Goal: Navigation & Orientation: Find specific page/section

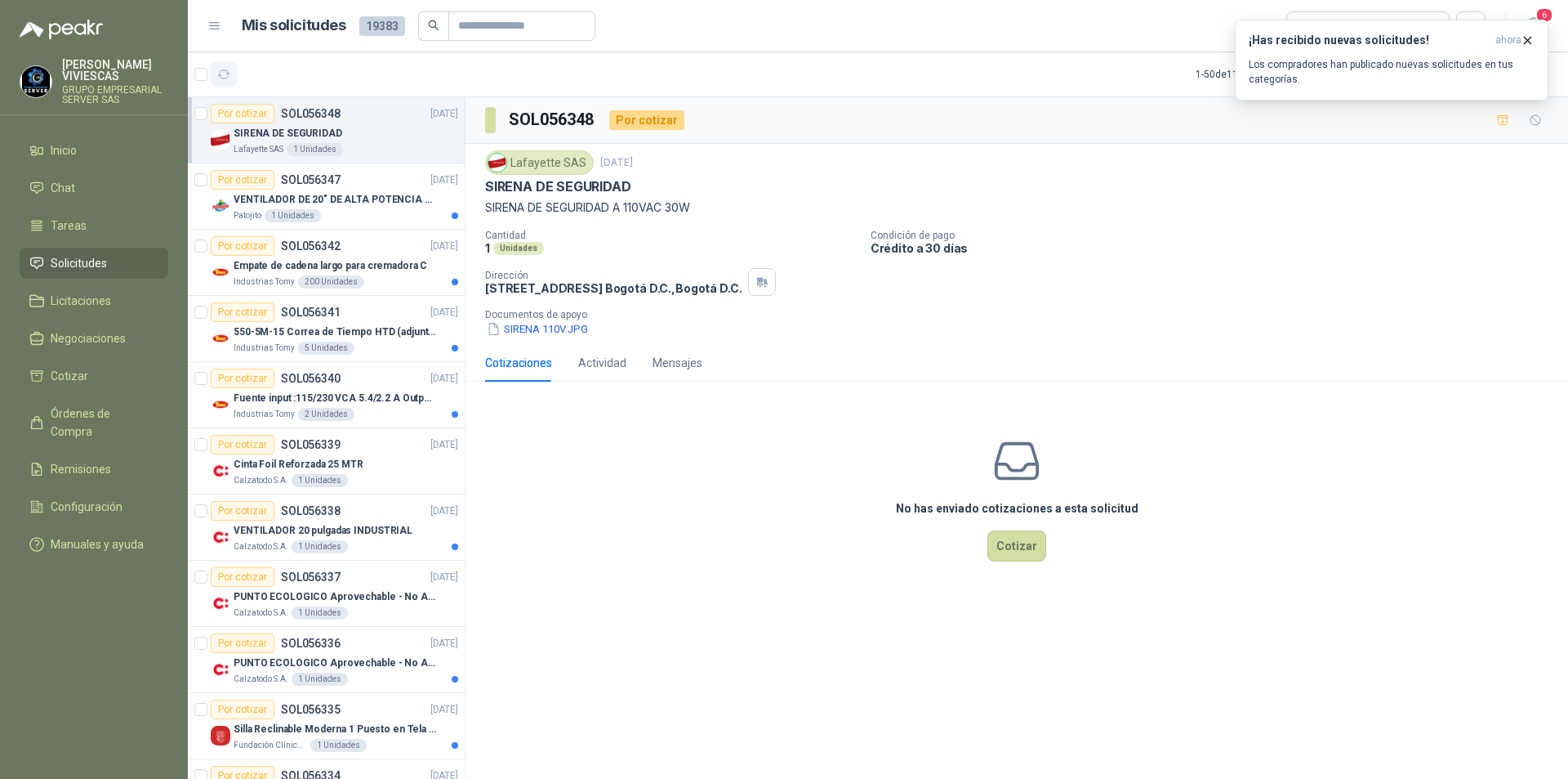
click at [226, 75] on icon "button" at bounding box center [224, 74] width 14 height 14
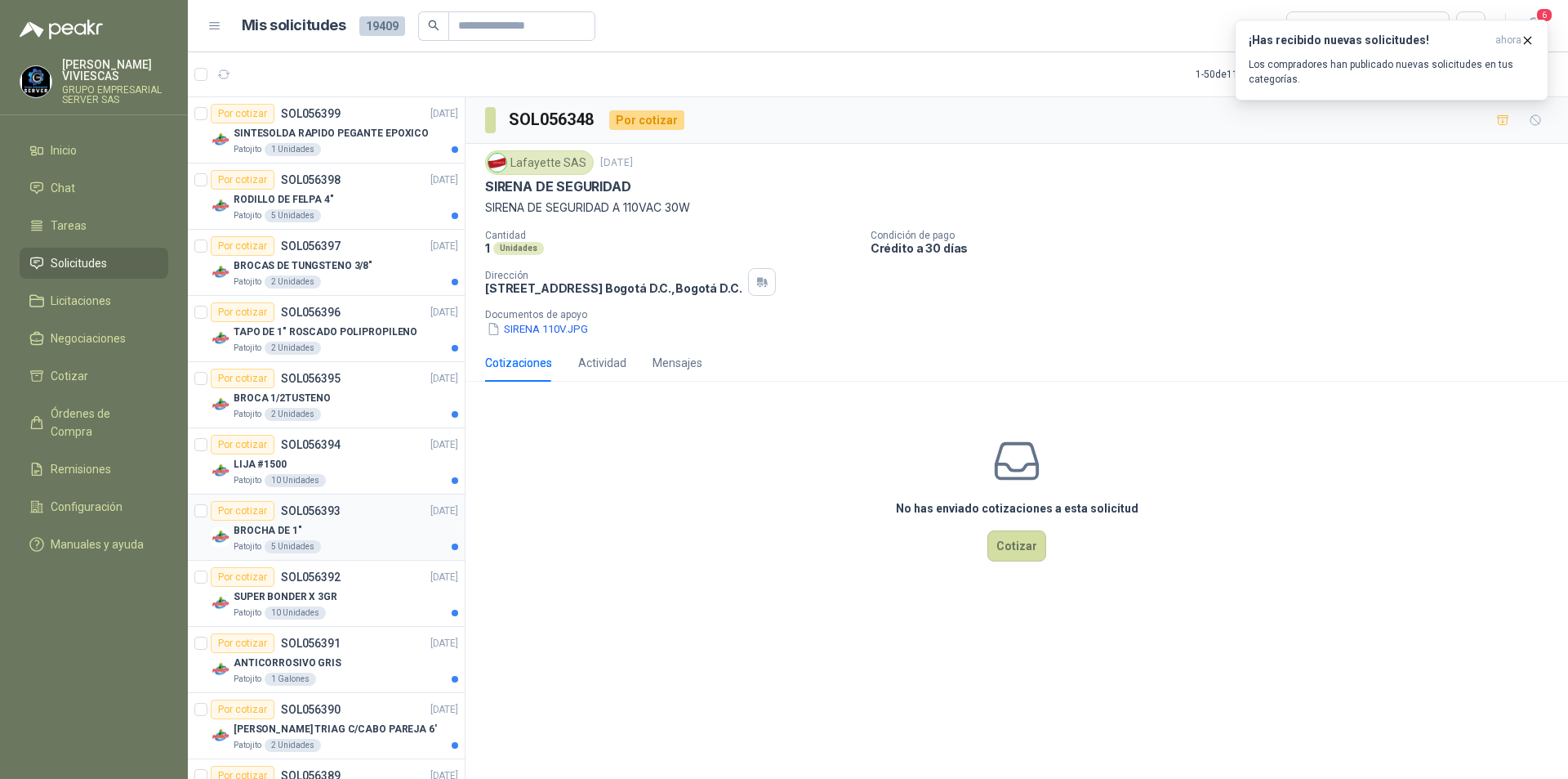
click at [341, 530] on div "BROCHA DE 1"" at bounding box center [346, 530] width 225 height 20
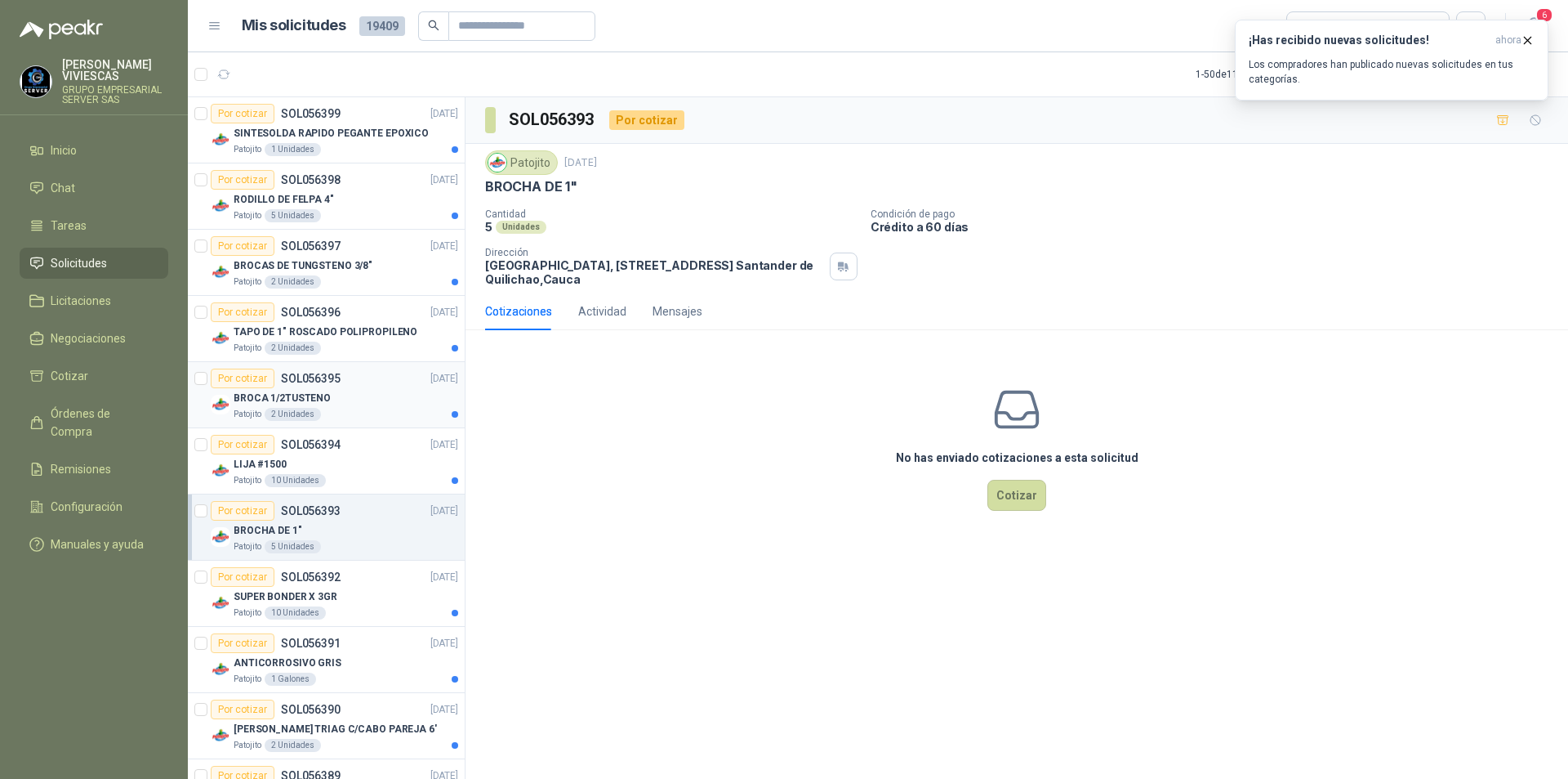
click at [364, 391] on div "BROCA 1/2TUSTENO" at bounding box center [346, 398] width 225 height 20
click at [360, 340] on div "TAPO DE 1" ROSCADO POLIPROPILENO" at bounding box center [346, 332] width 225 height 20
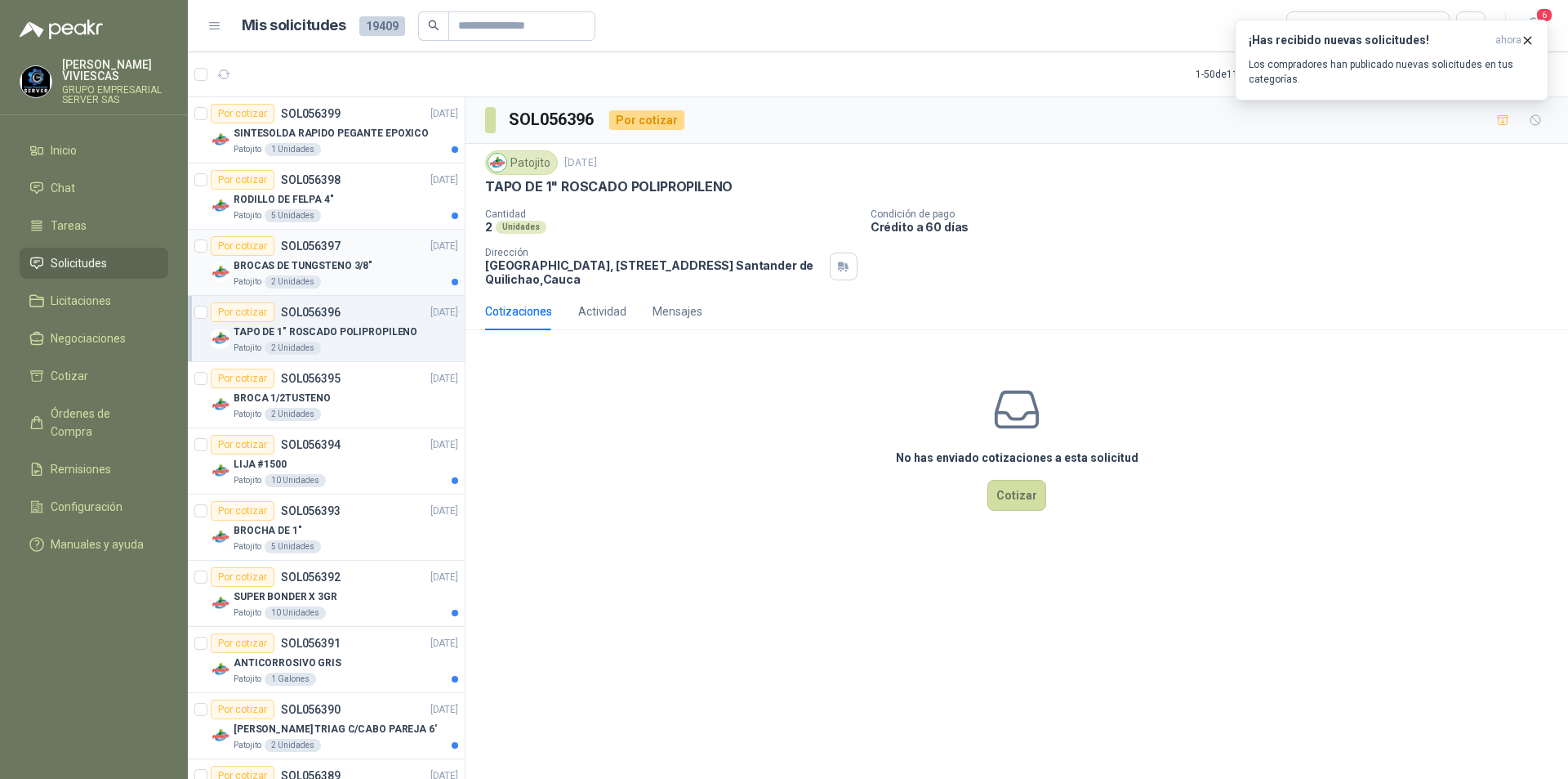
click at [341, 274] on div "BROCAS DE TUNGSTENO 3/8"" at bounding box center [346, 265] width 225 height 20
click at [360, 145] on div "Patojito 1 Unidades" at bounding box center [346, 150] width 225 height 13
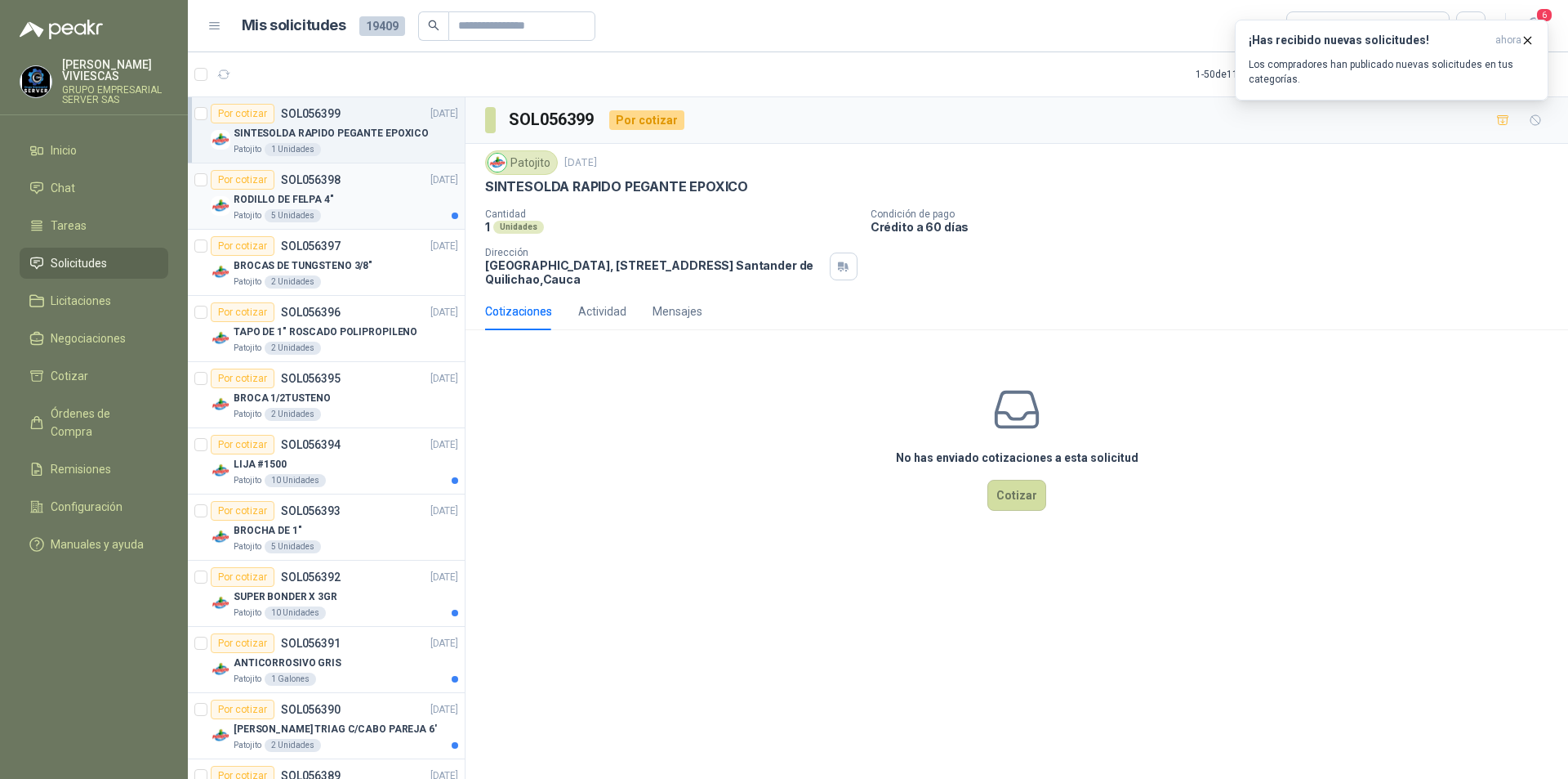
click at [362, 191] on div "RODILLO DE FELPA 4"" at bounding box center [346, 199] width 225 height 20
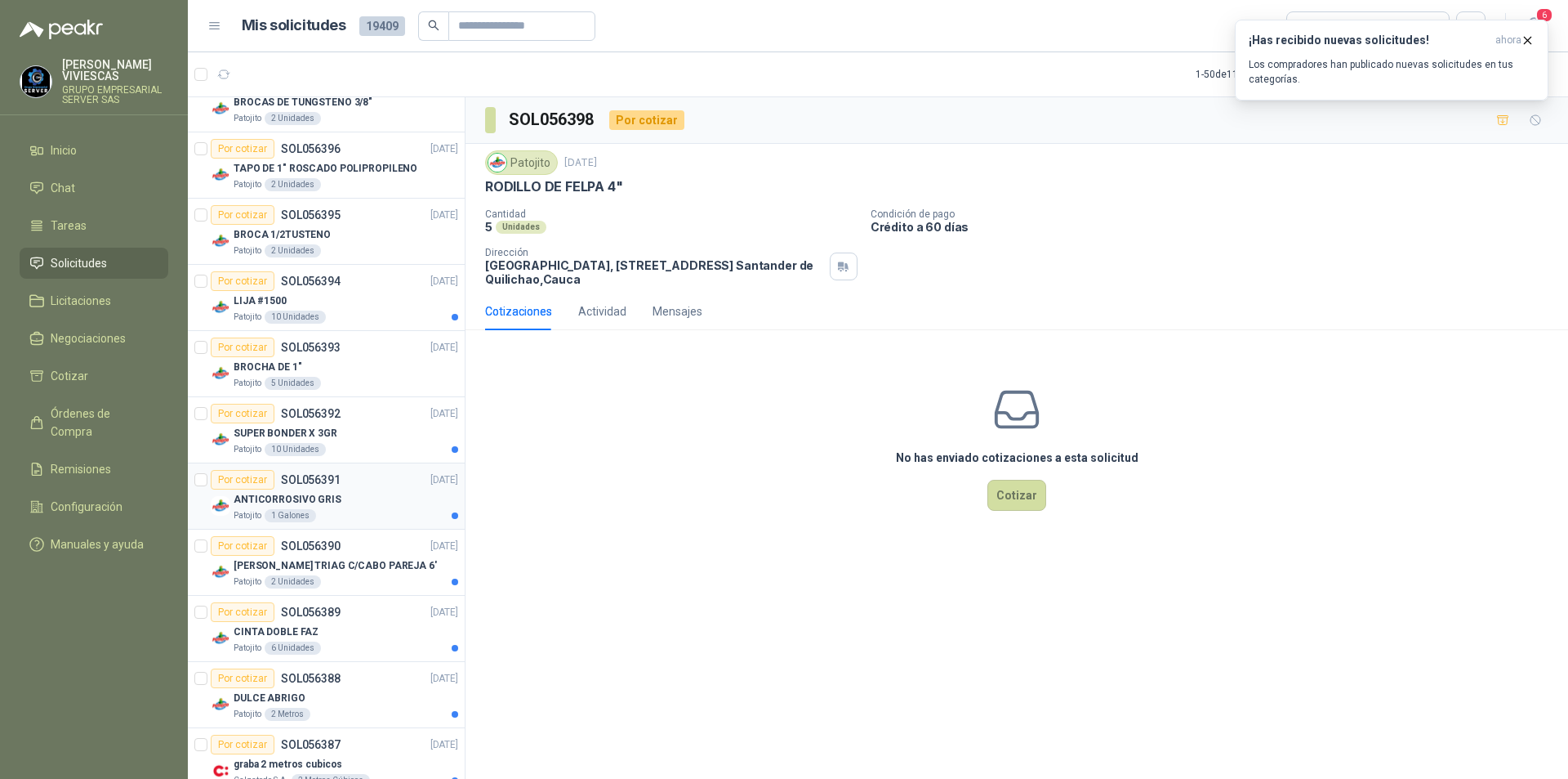
click at [400, 499] on div "ANTICORROSIVO GRIS" at bounding box center [346, 499] width 225 height 20
click at [388, 422] on div "Por cotizar SOL056392 [DATE]" at bounding box center [334, 413] width 247 height 20
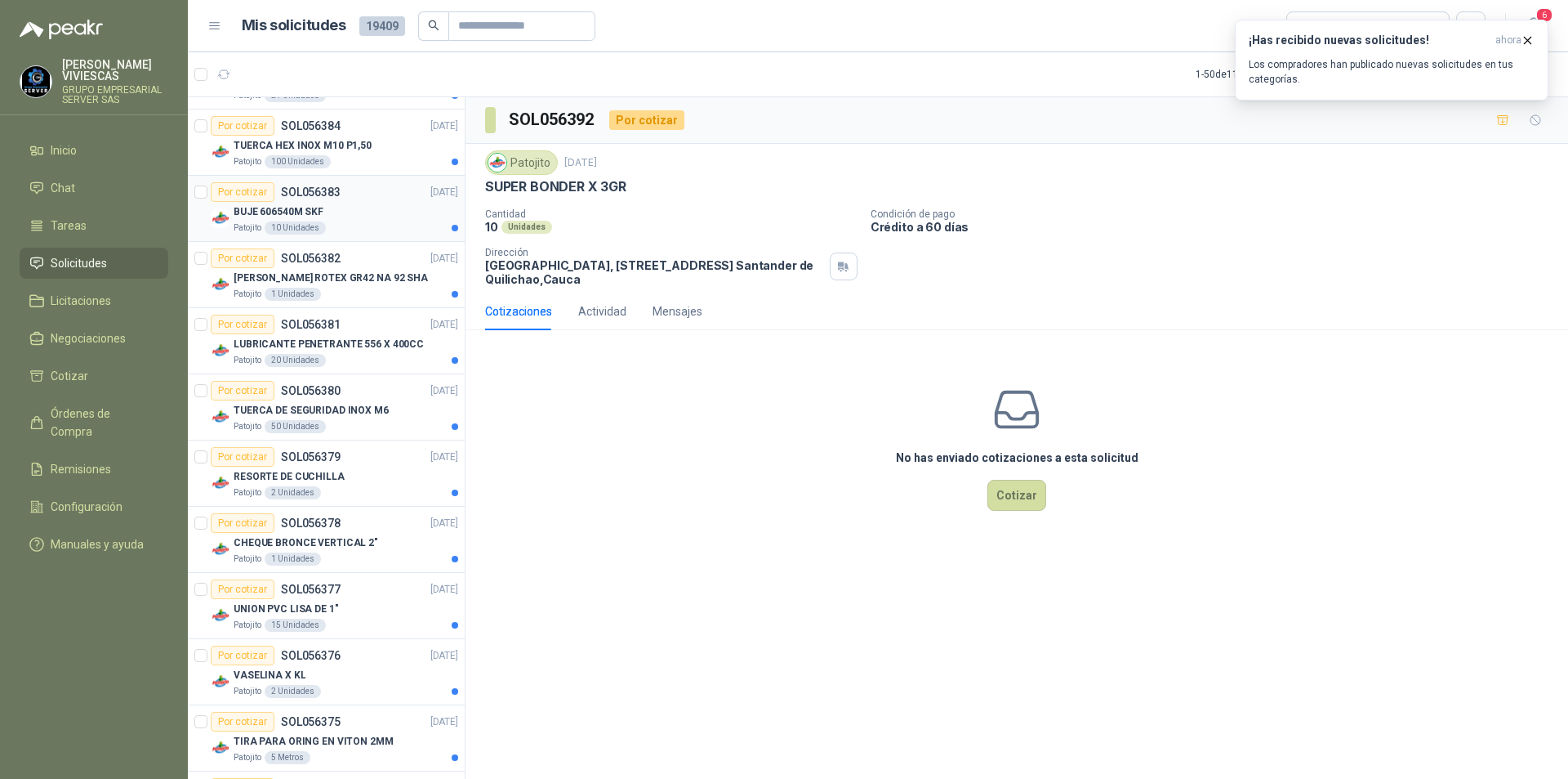
scroll to position [1062, 0]
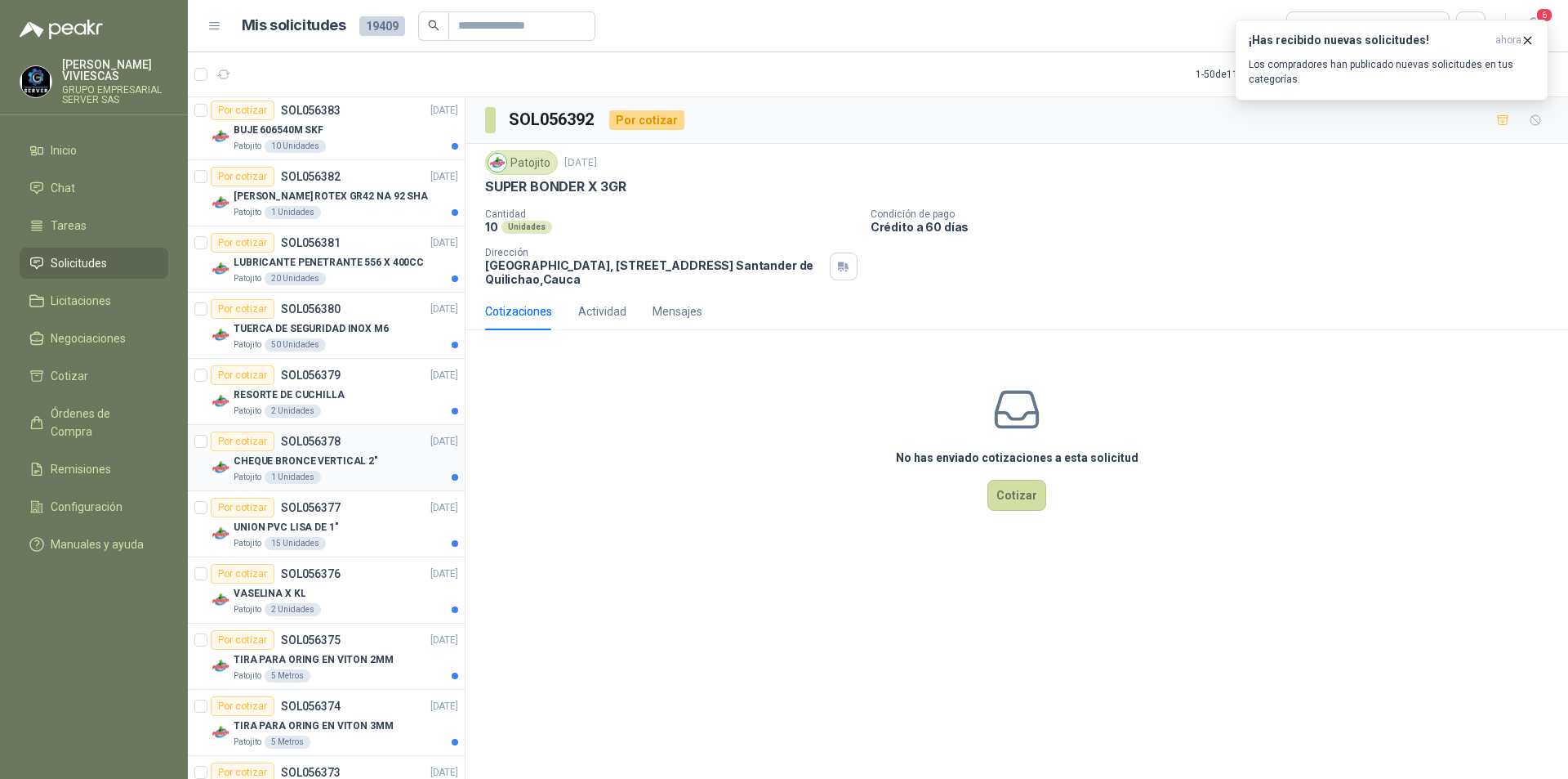
click at [380, 468] on div "CHEQUE BRONCE VERTICAL 2"" at bounding box center [346, 461] width 225 height 20
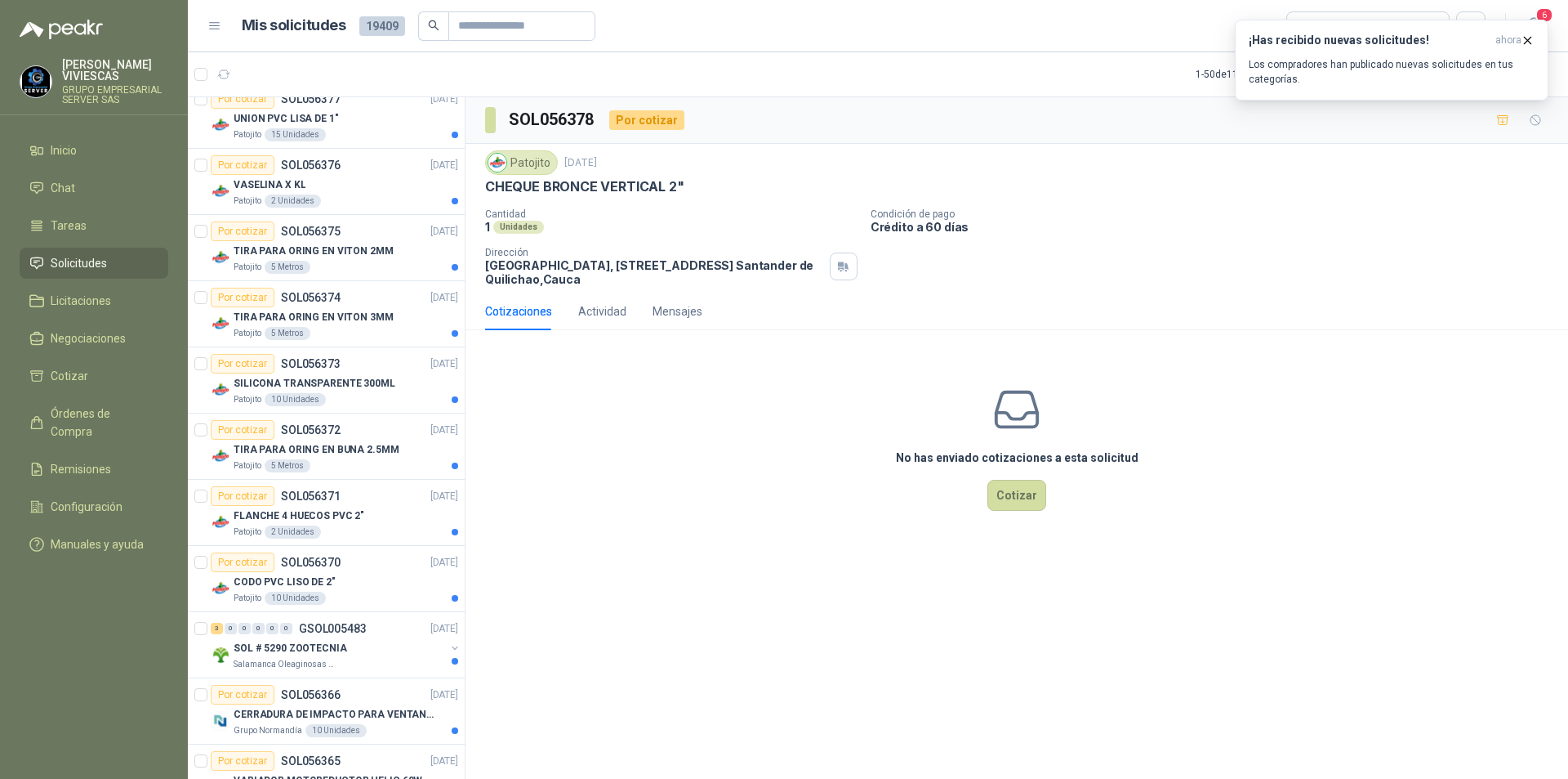
scroll to position [1552, 0]
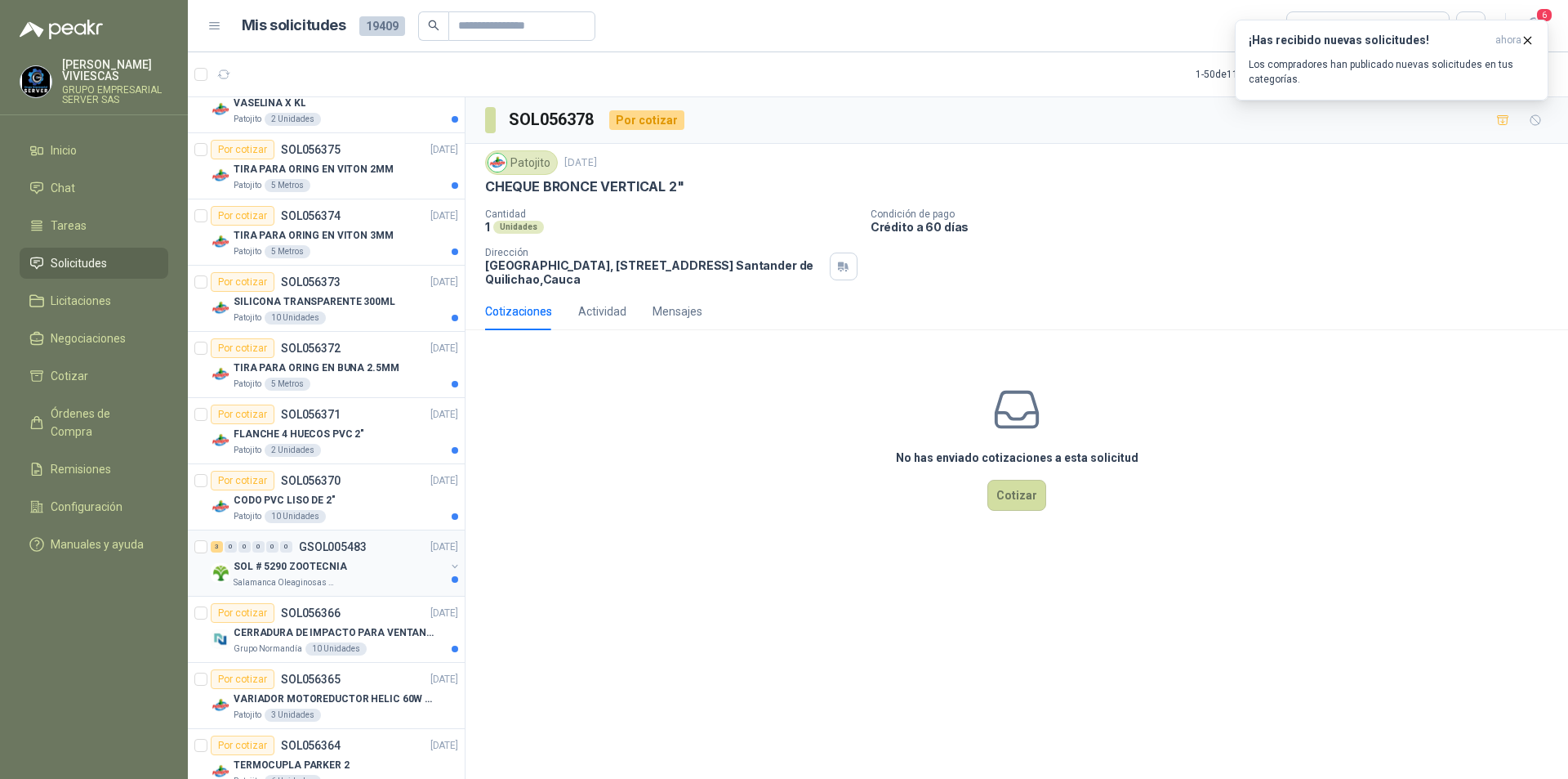
click at [350, 573] on div "SOL # 5290 ZOOTECNIA" at bounding box center [340, 566] width 212 height 20
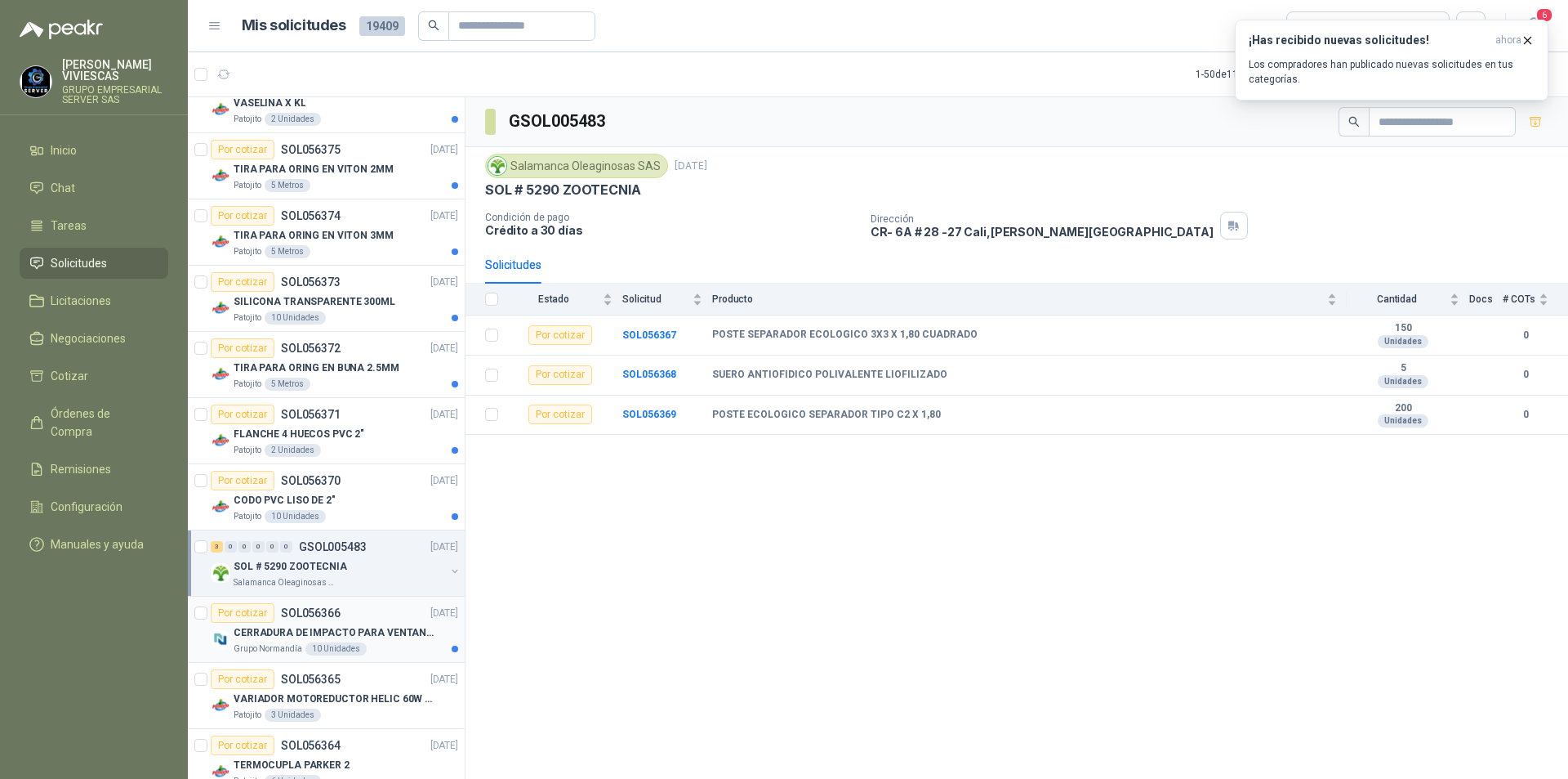
click at [352, 639] on p "CERRADURA DE IMPACTO PARA VENTANAS" at bounding box center [336, 633] width 203 height 16
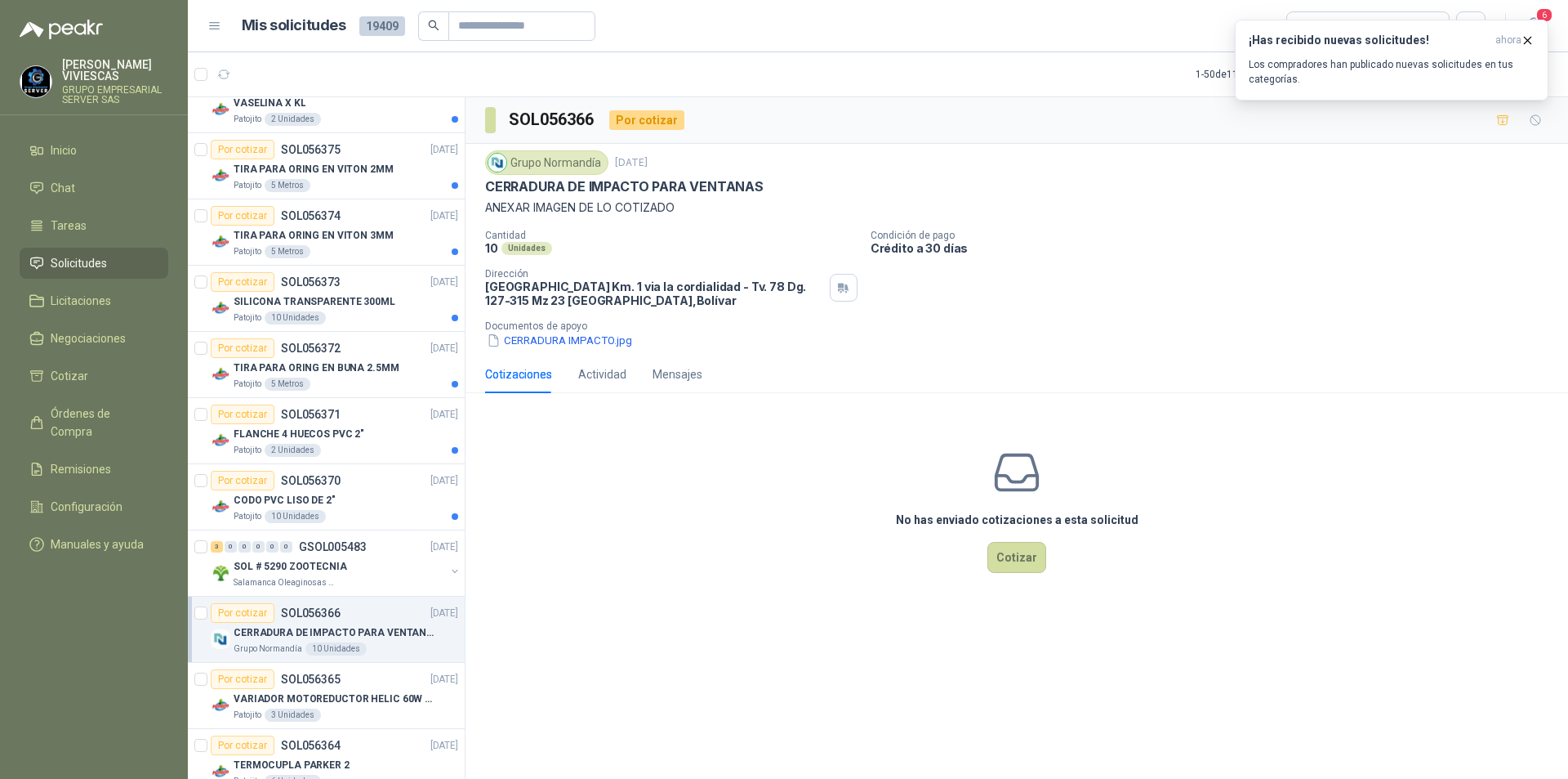
scroll to position [1798, 0]
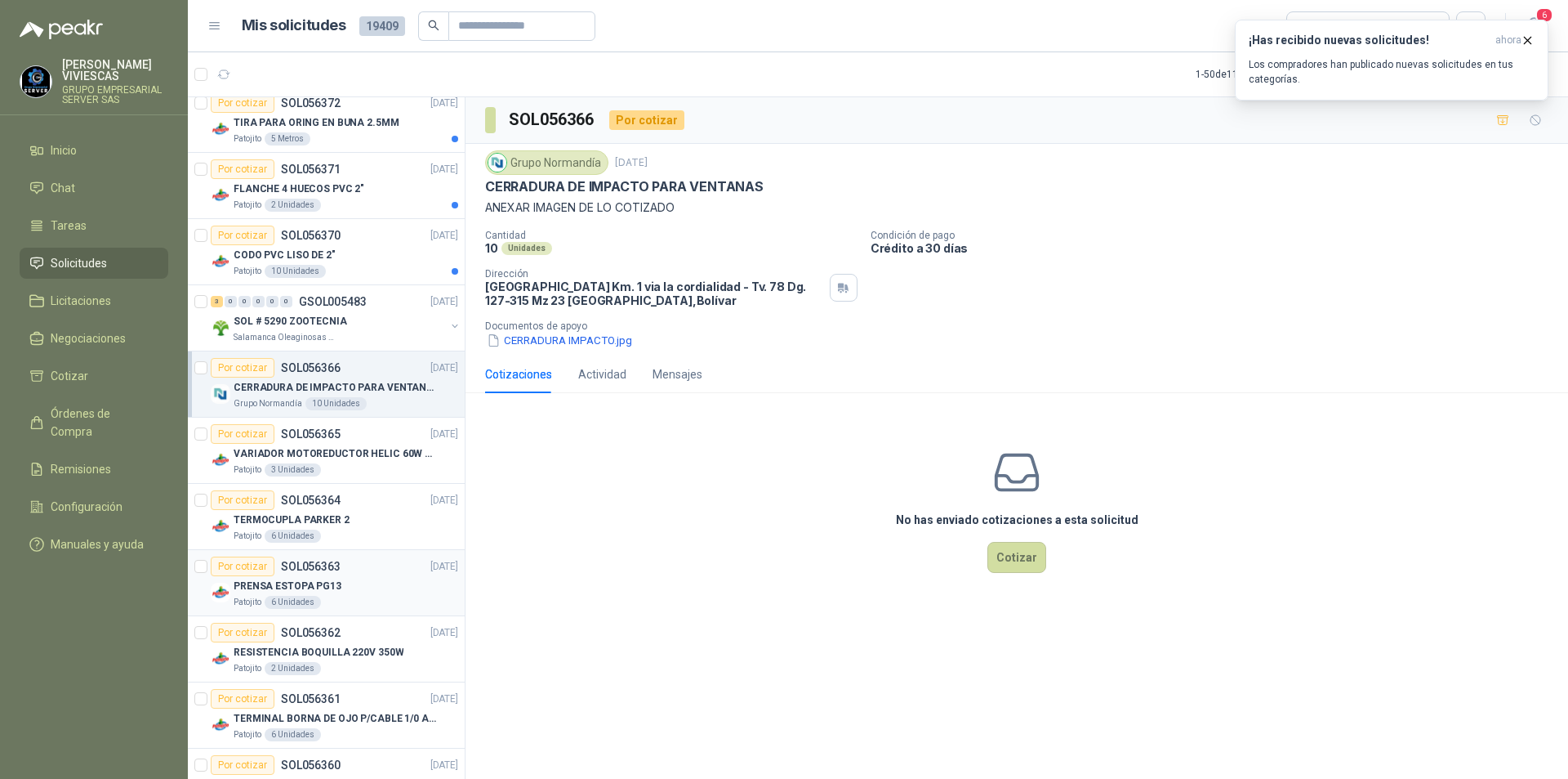
click at [352, 602] on div "Patojito 6 Unidades" at bounding box center [346, 602] width 225 height 13
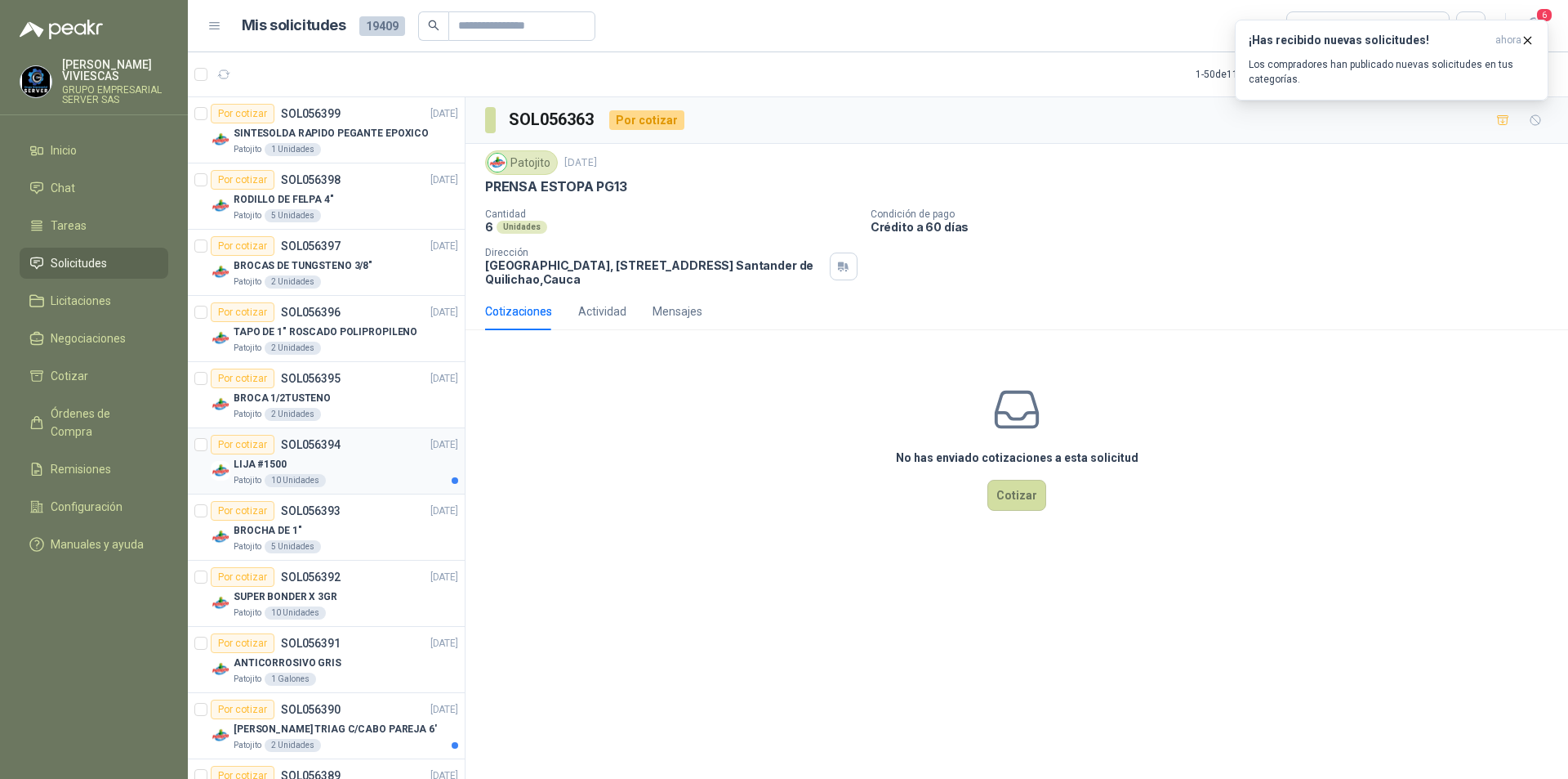
click at [374, 466] on div "LIJA #1500" at bounding box center [346, 464] width 225 height 20
click at [232, 71] on button "button" at bounding box center [224, 74] width 26 height 26
